Goal: Find contact information: Find contact information

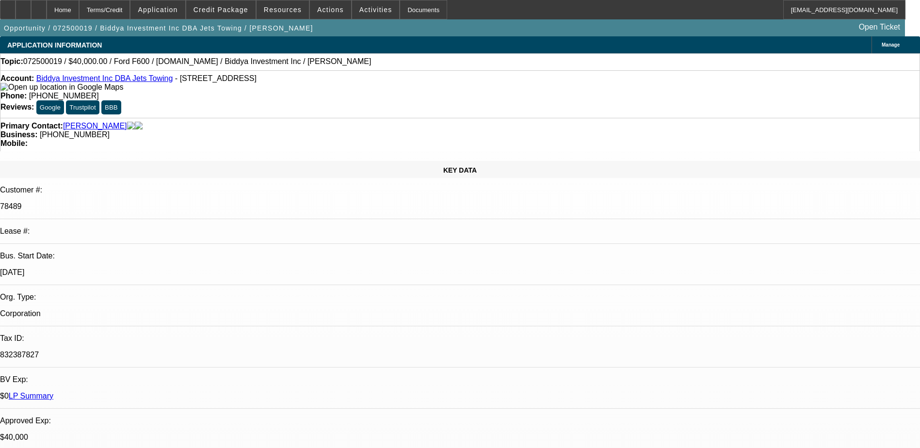
select select "0"
select select "2"
select select "0"
select select "6"
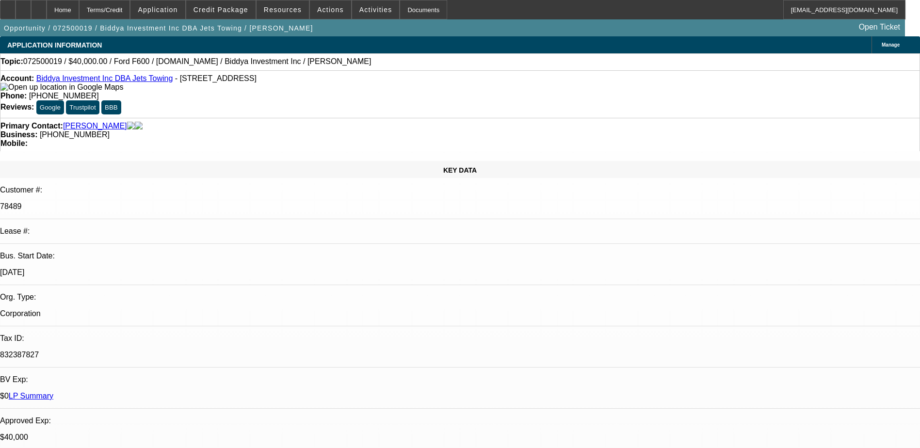
select select "0"
select select "2"
select select "0"
select select "6"
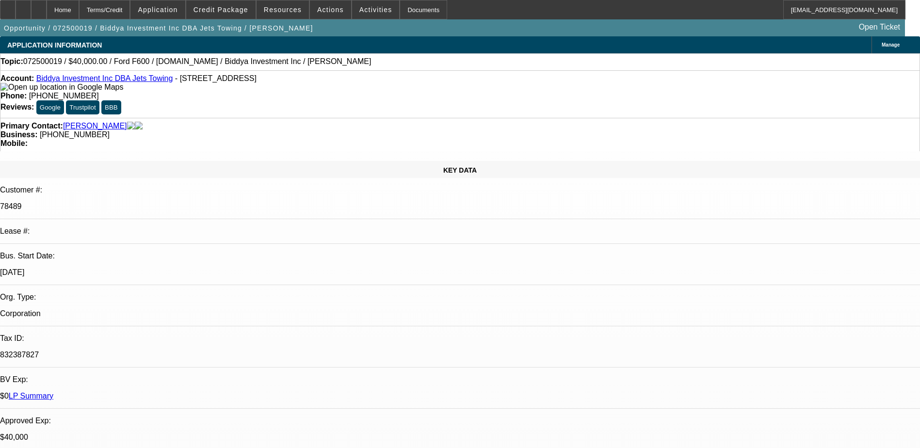
select select "0"
select select "2"
select select "0"
select select "6"
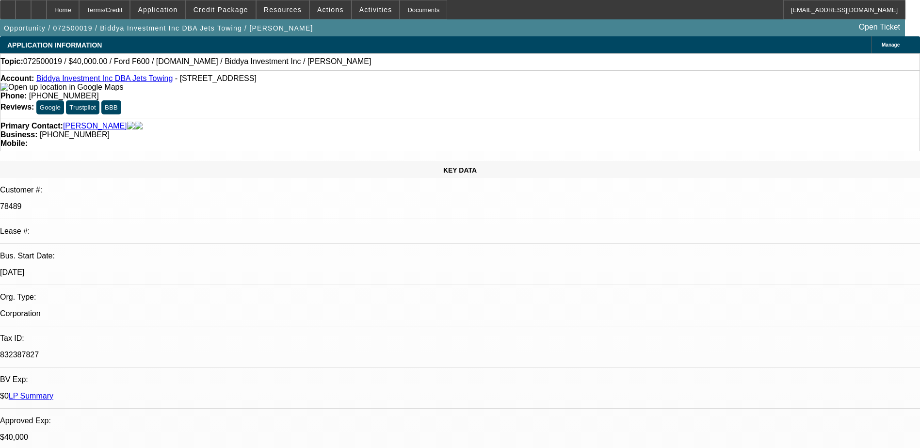
select select "0"
select select "6"
drag, startPoint x: 397, startPoint y: 107, endPoint x: 346, endPoint y: 108, distance: 50.4
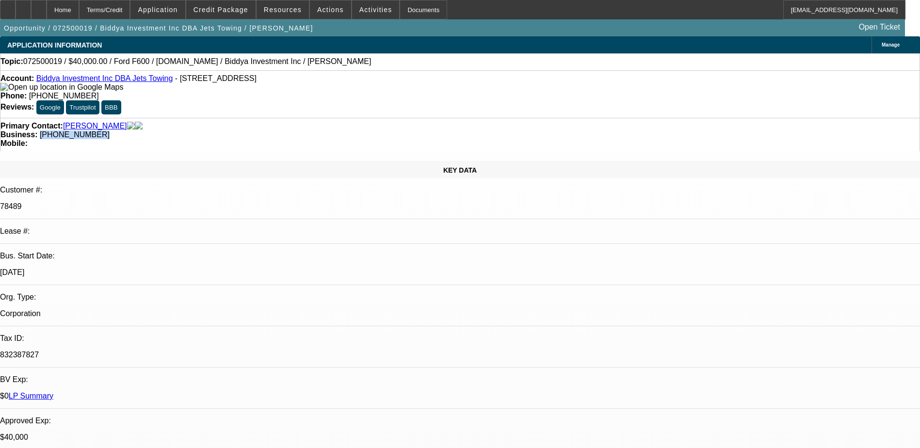
click at [346, 130] on div "Business: [PHONE_NUMBER]" at bounding box center [459, 134] width 919 height 9
drag, startPoint x: 347, startPoint y: 108, endPoint x: 353, endPoint y: 106, distance: 6.5
copy span "[PHONE_NUMBER]"
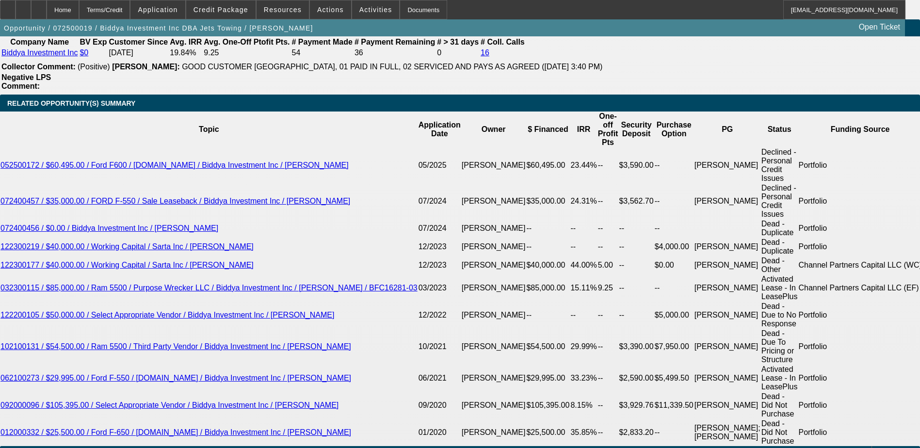
scroll to position [1648, 0]
